Goal: Information Seeking & Learning: Learn about a topic

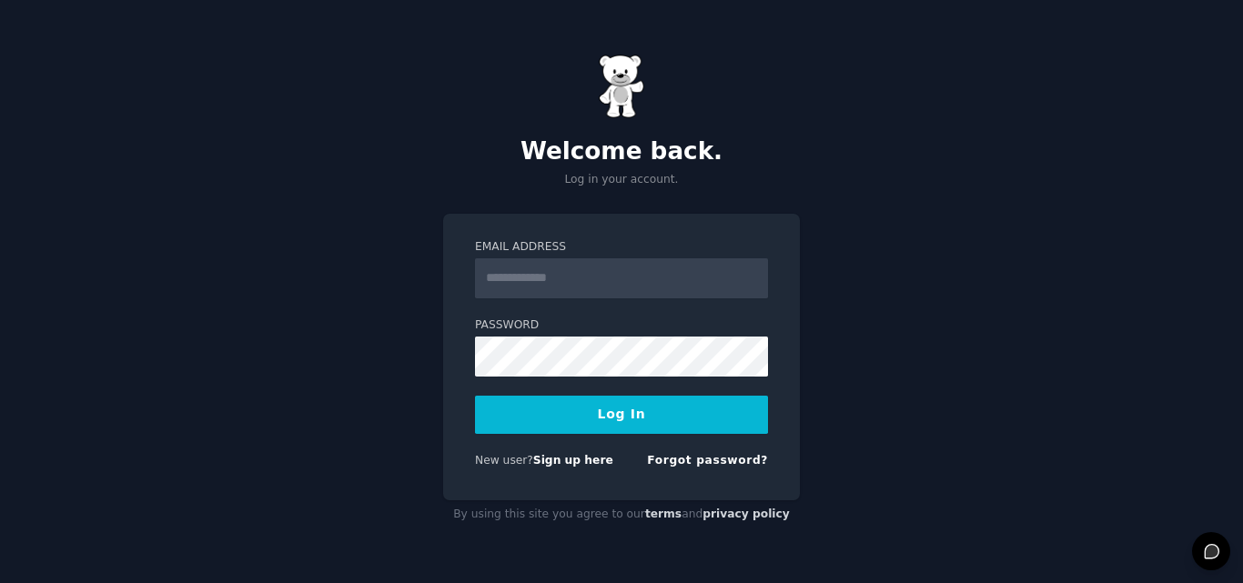
click at [575, 276] on input "Email Address" at bounding box center [621, 278] width 293 height 40
type input "**********"
click at [612, 404] on button "Log In" at bounding box center [621, 415] width 293 height 38
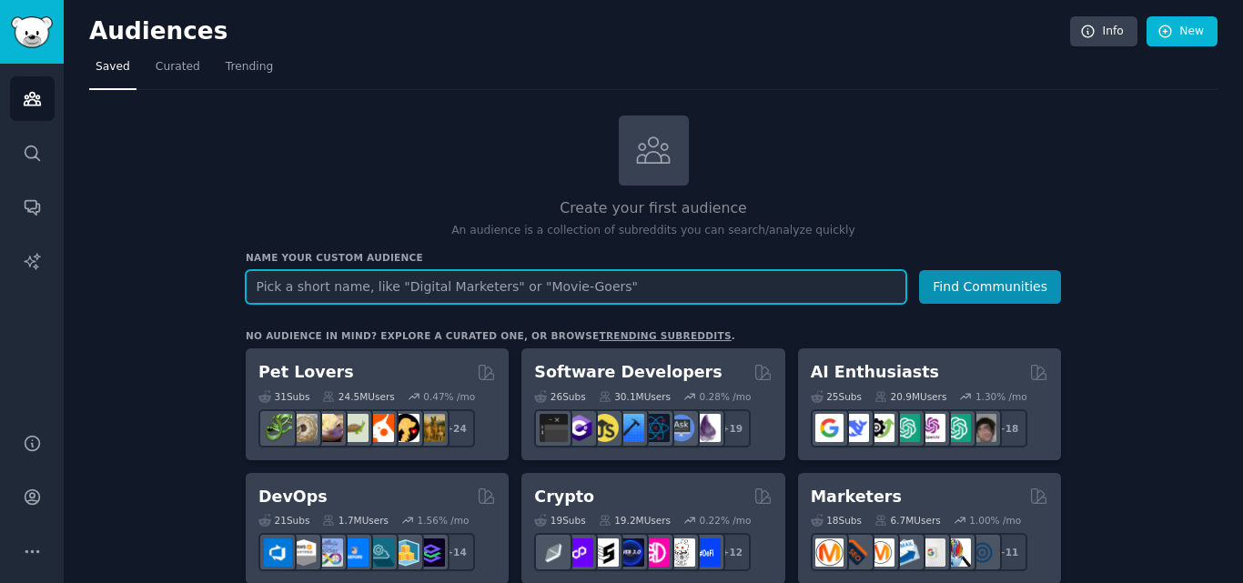
click at [473, 289] on input "text" at bounding box center [576, 287] width 660 height 34
type input "credit card"
click at [919, 270] on button "Find Communities" at bounding box center [990, 287] width 142 height 34
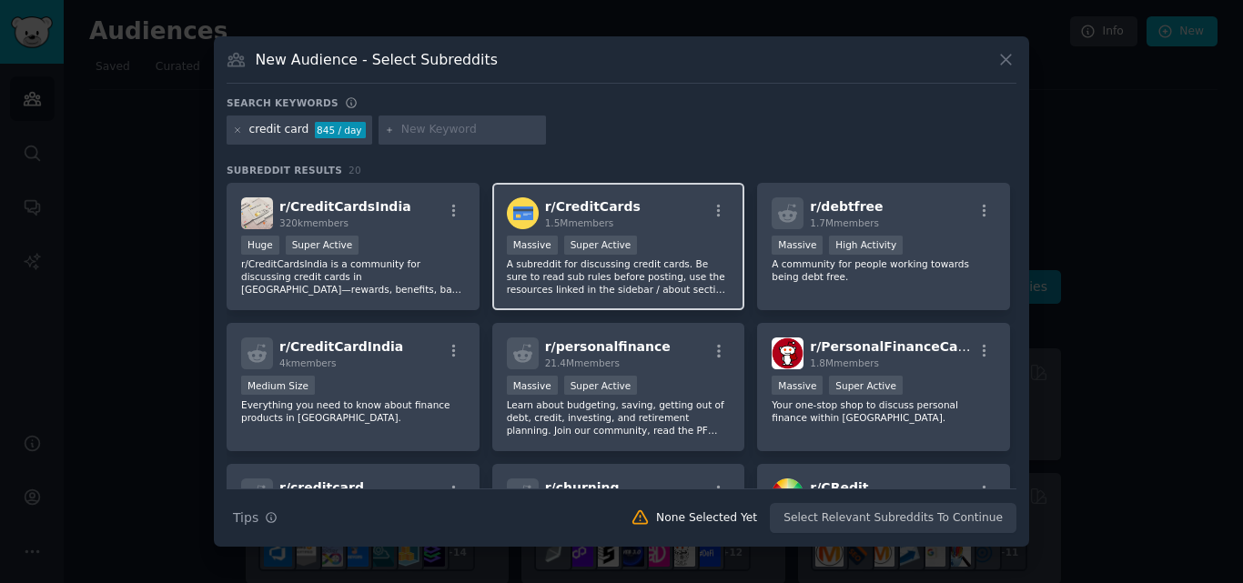
click at [540, 277] on p "A subreddit for discussing credit cards. Be sure to read sub rules before posti…" at bounding box center [619, 276] width 224 height 38
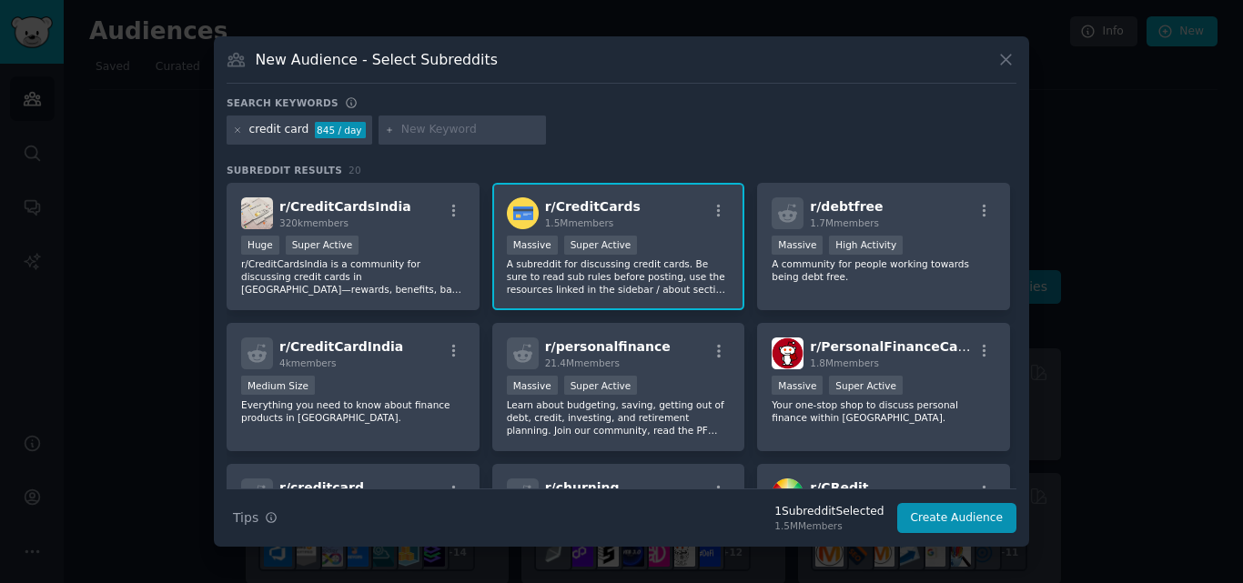
click at [602, 267] on p "A subreddit for discussing credit cards. Be sure to read sub rules before posti…" at bounding box center [619, 276] width 224 height 38
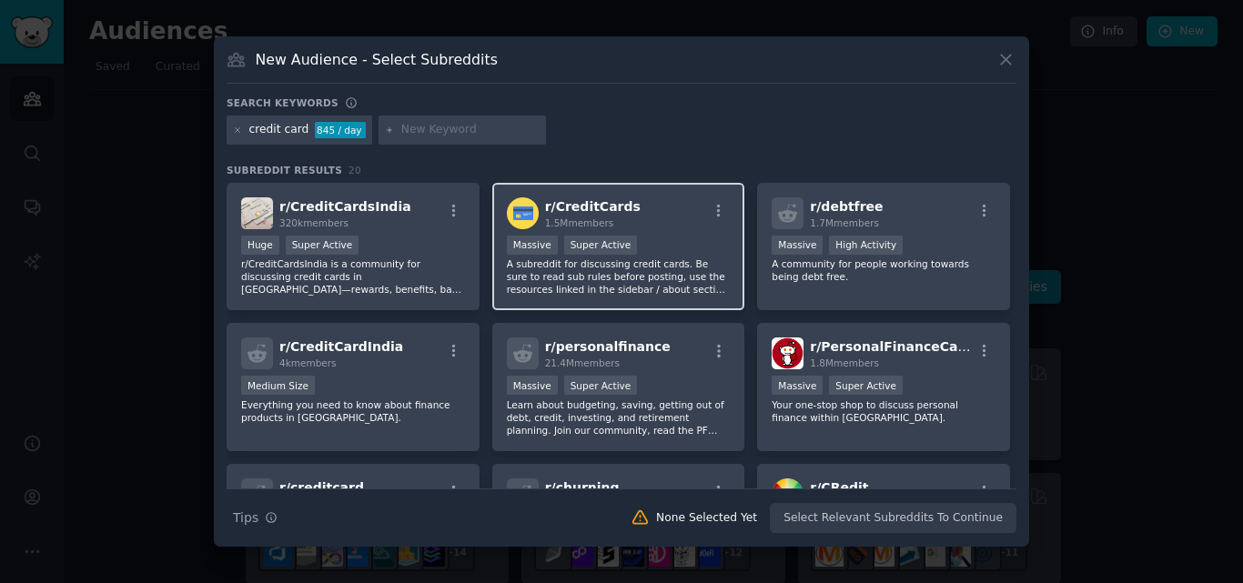
click at [602, 267] on p "A subreddit for discussing credit cards. Be sure to read sub rules before posti…" at bounding box center [619, 276] width 224 height 38
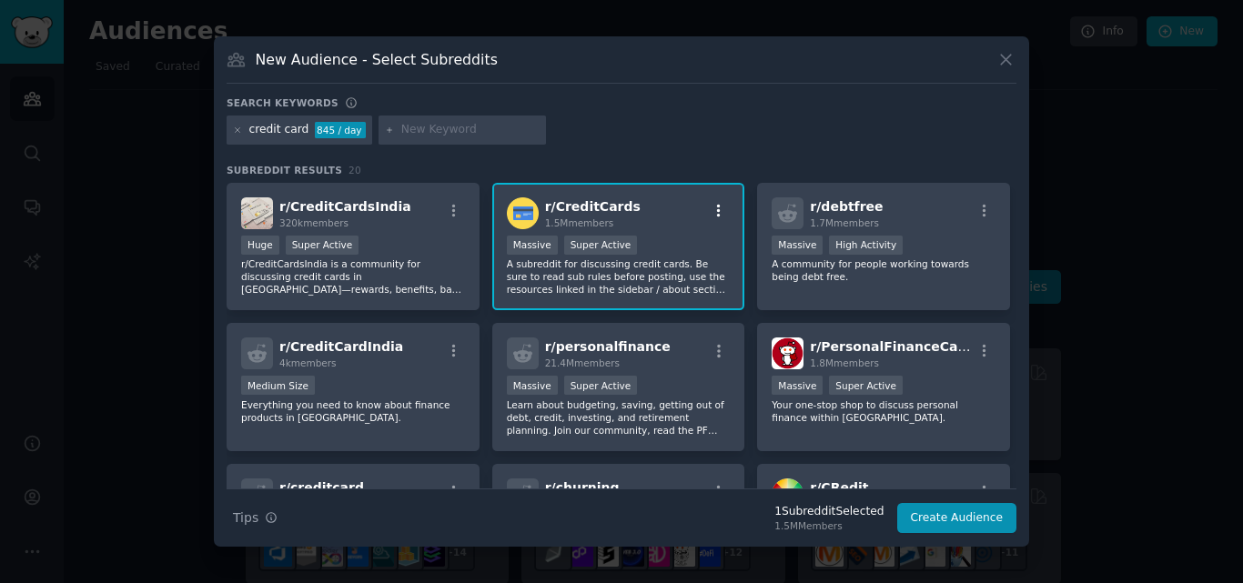
click at [717, 212] on icon "button" at bounding box center [719, 210] width 4 height 13
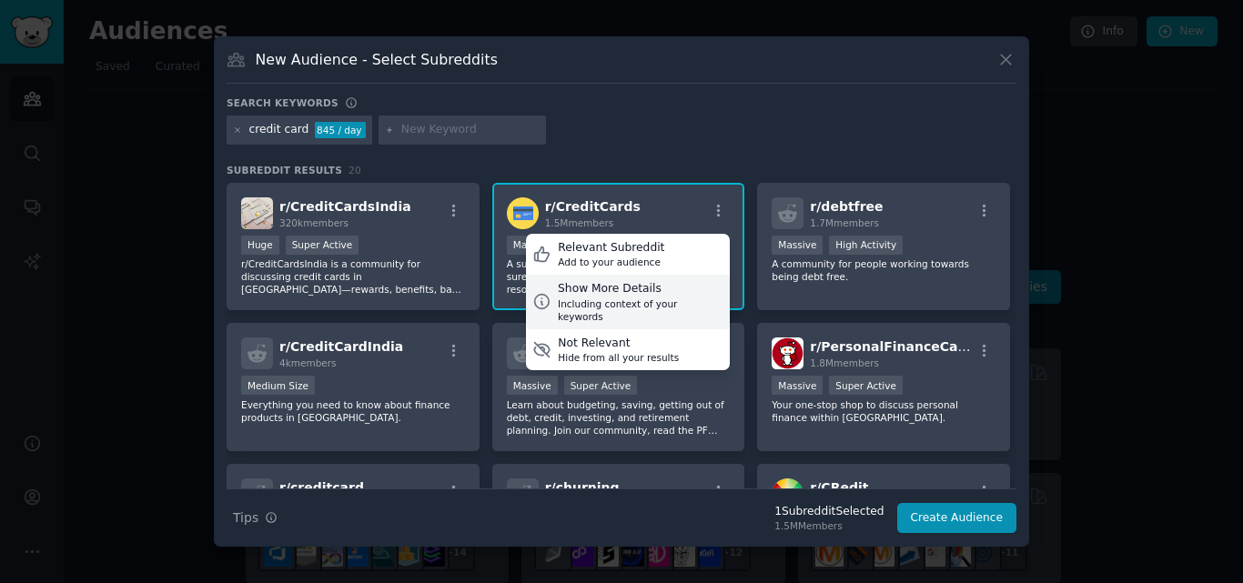
click at [583, 302] on div "Including context of your keywords" at bounding box center [641, 309] width 166 height 25
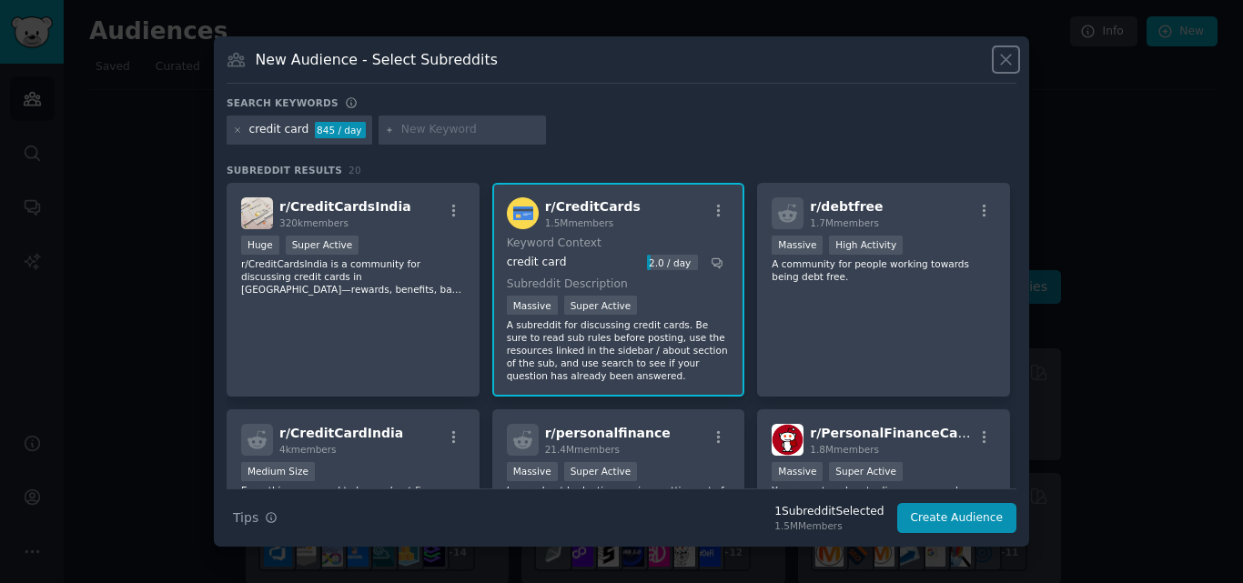
click at [1012, 57] on icon at bounding box center [1005, 59] width 19 height 19
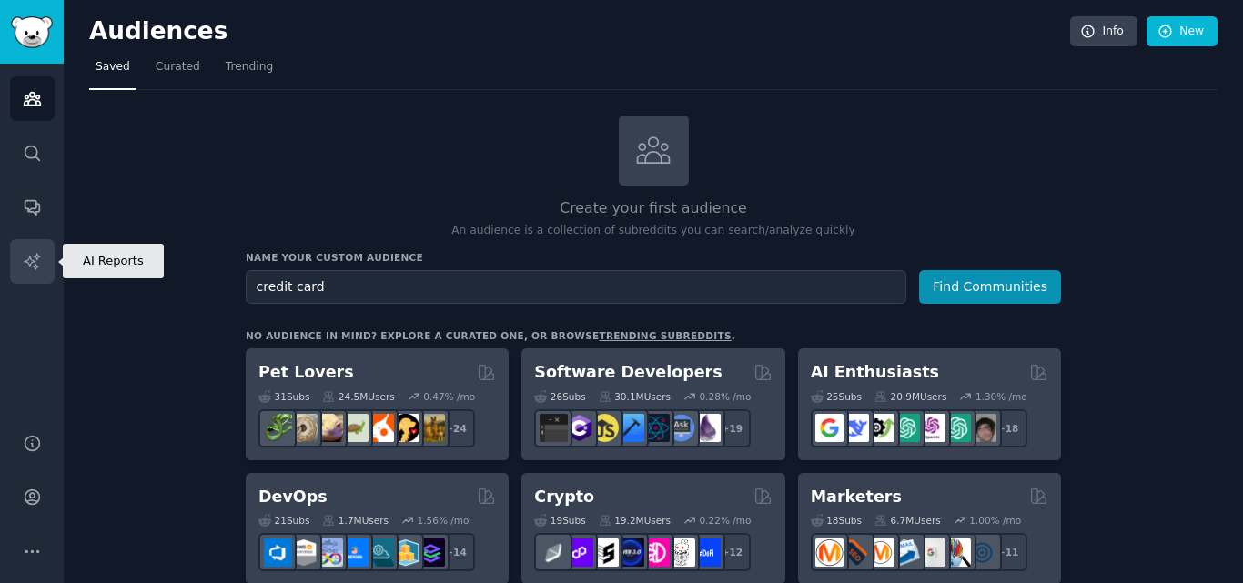
click at [34, 248] on link "AI Reports" at bounding box center [32, 261] width 45 height 45
